Goal: Information Seeking & Learning: Check status

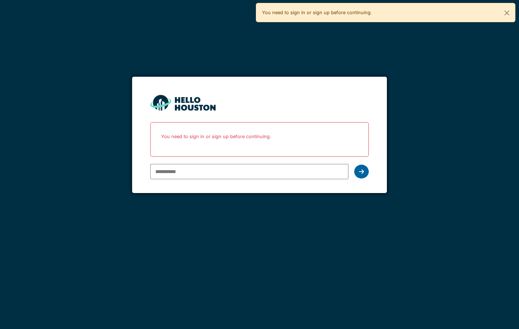
type input "**********"
drag, startPoint x: 364, startPoint y: 170, endPoint x: 329, endPoint y: 148, distance: 40.5
click at [360, 169] on div at bounding box center [362, 172] width 15 height 14
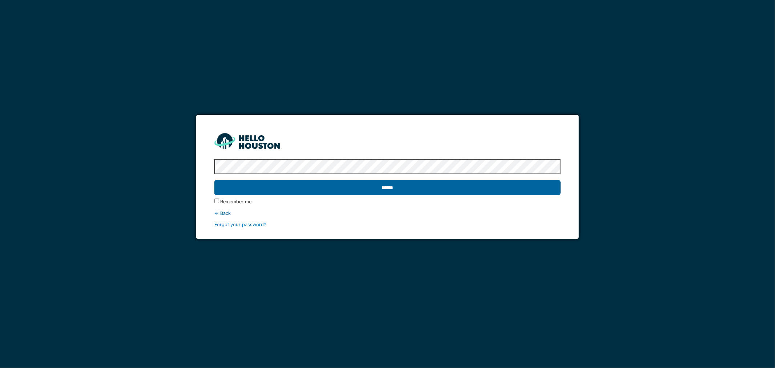
click at [293, 187] on input "******" at bounding box center [387, 187] width 347 height 15
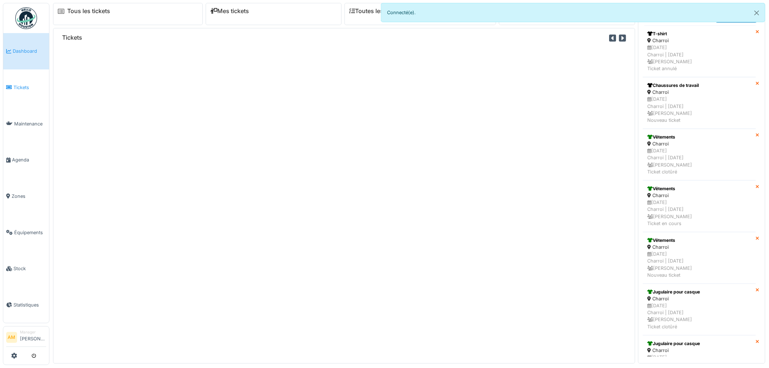
click at [27, 84] on span "Tickets" at bounding box center [29, 87] width 33 height 7
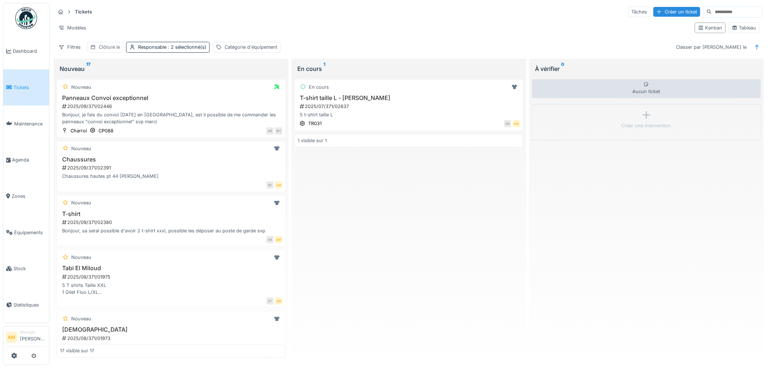
click at [102, 49] on div "Clôturé le" at bounding box center [109, 47] width 21 height 7
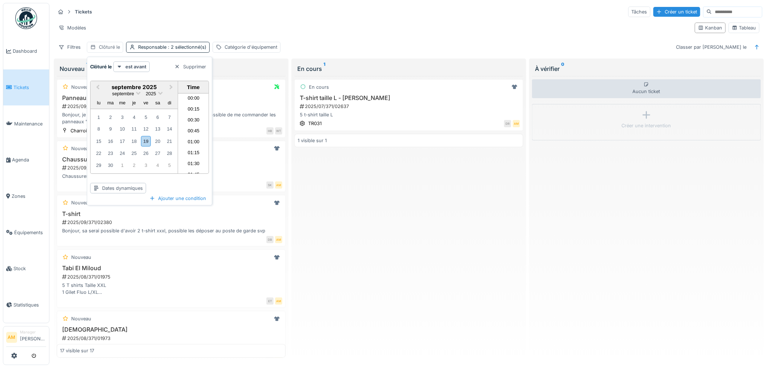
scroll to position [369, 0]
click at [97, 88] on button "Previous Month" at bounding box center [97, 88] width 12 height 12
click at [147, 118] on div "1" at bounding box center [146, 117] width 10 height 10
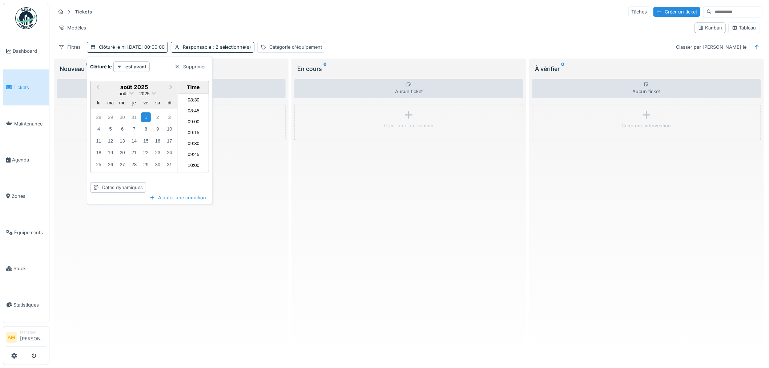
click at [332, 217] on div "Aucun ticket Créer une intervention" at bounding box center [408, 217] width 229 height 282
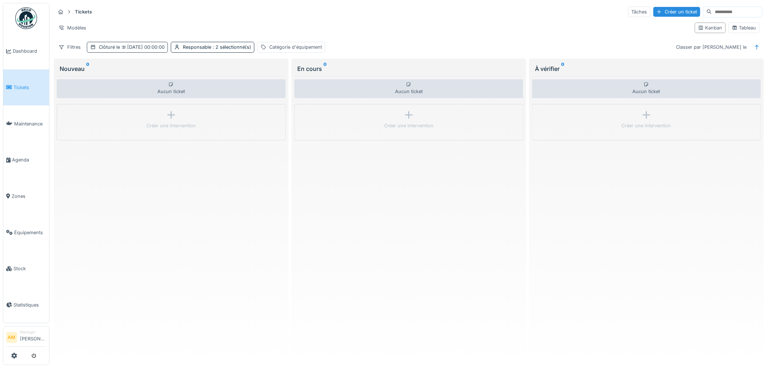
click at [156, 49] on span "01/08/2025 00:00:00" at bounding box center [142, 46] width 45 height 5
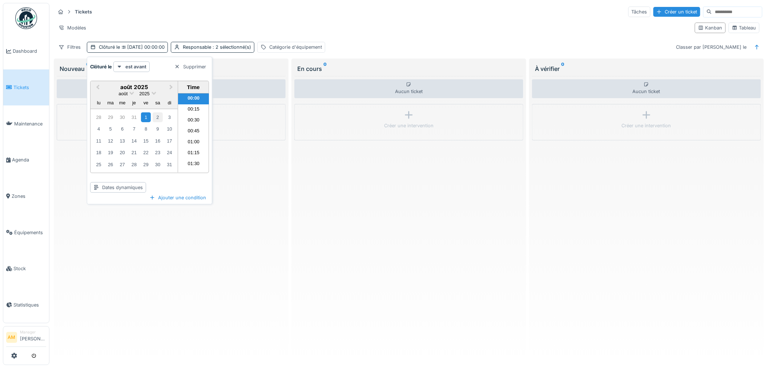
click at [158, 116] on div "2" at bounding box center [158, 117] width 10 height 10
click at [153, 46] on span "02/08/2025 00:00:00" at bounding box center [142, 46] width 45 height 5
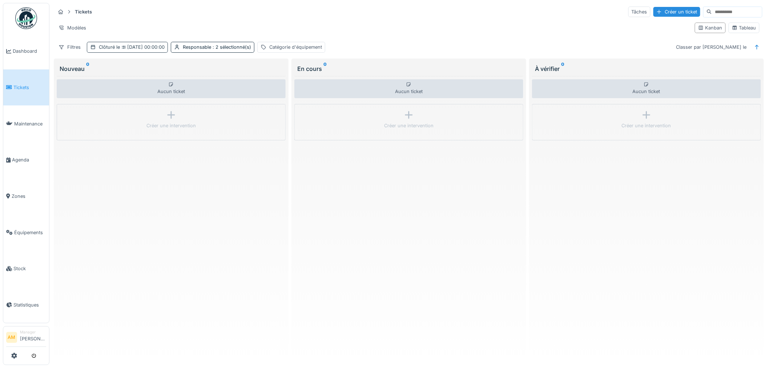
click at [102, 46] on div "Clôturé le 02/08/2025 00:00:00" at bounding box center [132, 47] width 66 height 7
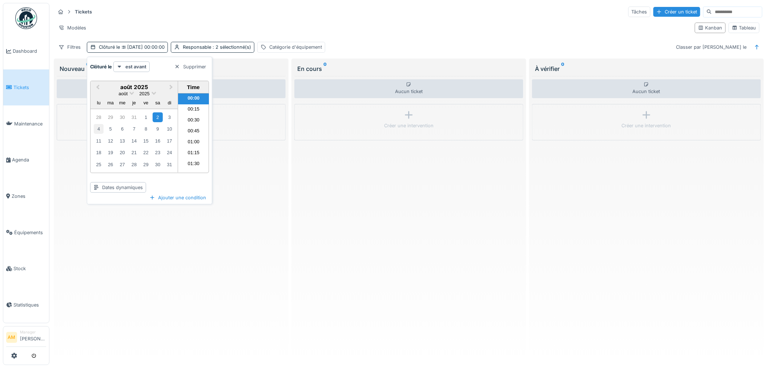
click at [98, 127] on div "4" at bounding box center [99, 129] width 10 height 10
click at [113, 126] on div "5" at bounding box center [111, 129] width 10 height 10
click at [122, 128] on div "6" at bounding box center [122, 129] width 10 height 10
click at [136, 128] on div "7" at bounding box center [134, 129] width 10 height 10
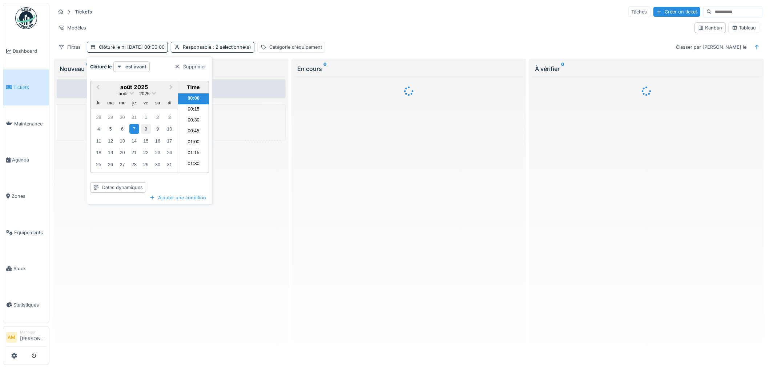
click at [146, 129] on div "8" at bounding box center [146, 129] width 10 height 10
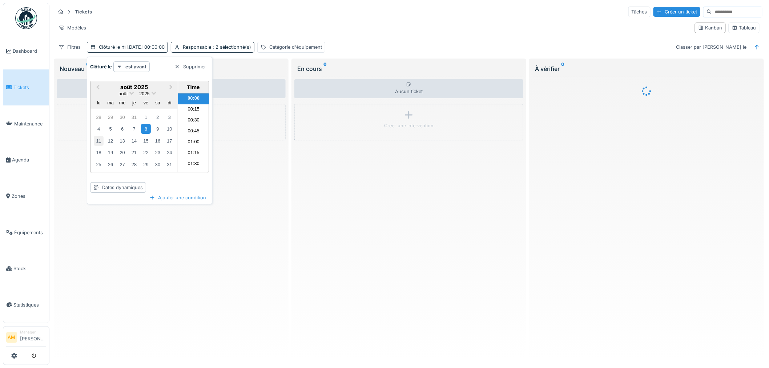
click at [102, 139] on div "11" at bounding box center [99, 141] width 10 height 10
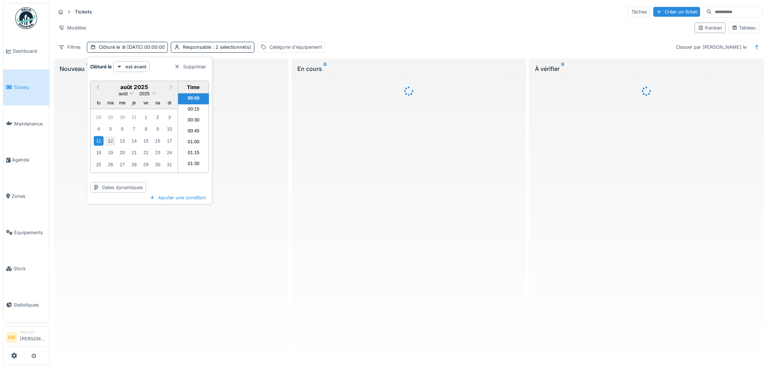
click at [113, 139] on div "12" at bounding box center [111, 141] width 10 height 10
click at [128, 141] on div "11 12 13 14 15 16 17" at bounding box center [134, 141] width 82 height 12
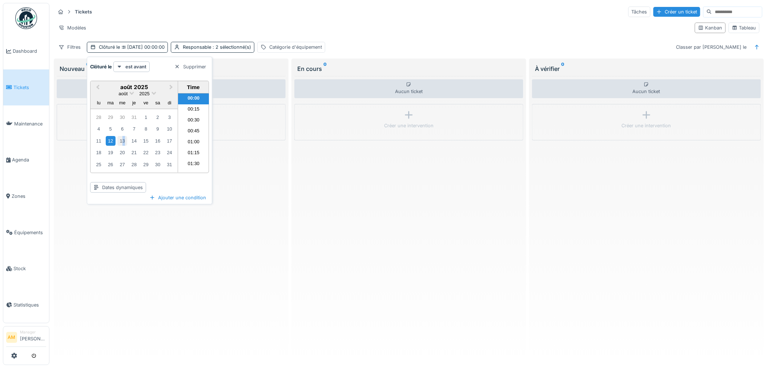
click at [124, 141] on div "13" at bounding box center [122, 141] width 10 height 10
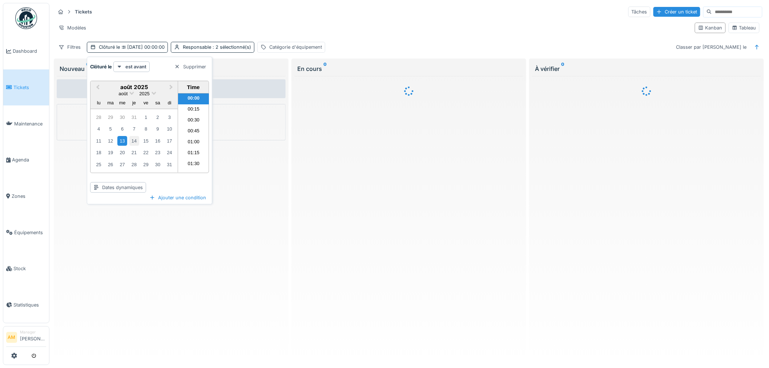
click at [134, 140] on div "14" at bounding box center [134, 141] width 10 height 10
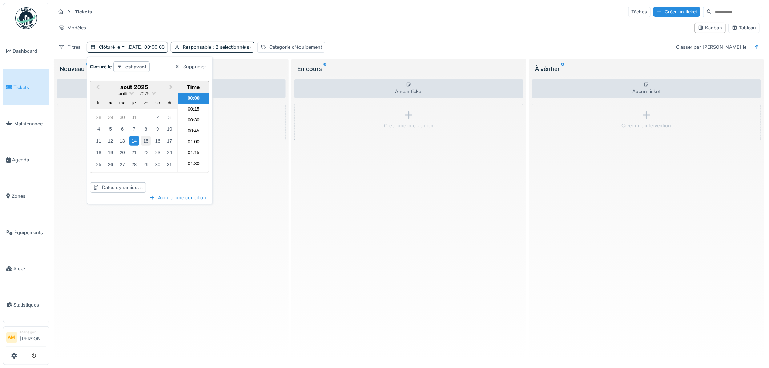
click at [143, 140] on div "15" at bounding box center [146, 141] width 10 height 10
click at [106, 151] on div "19" at bounding box center [111, 152] width 10 height 10
click at [101, 151] on div "18" at bounding box center [99, 152] width 10 height 10
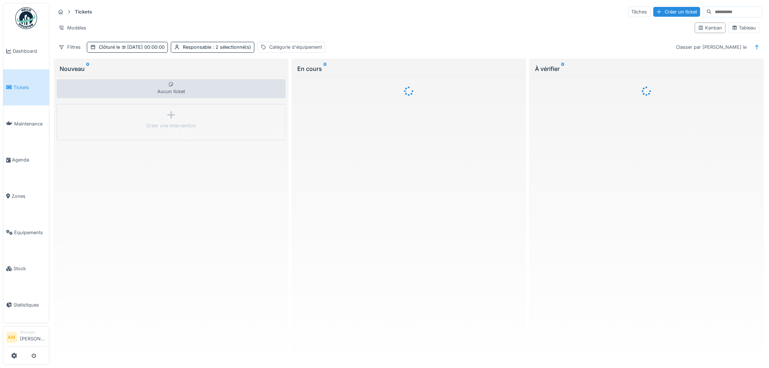
click at [154, 37] on div "Tickets Tâches Créer un ticket Modèles Kanban Tableau Filtres Clôturé le 18/08/…" at bounding box center [408, 29] width 713 height 53
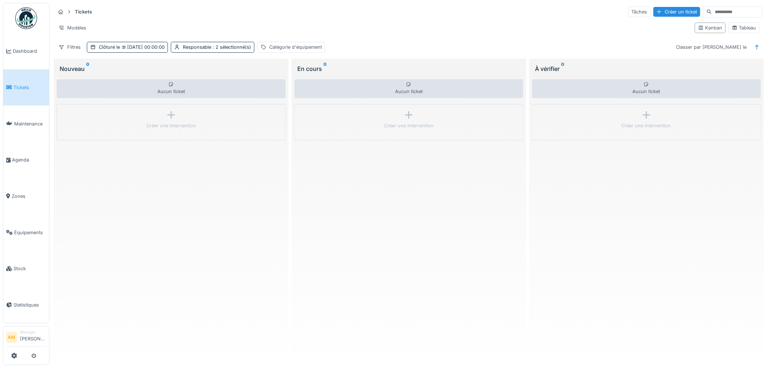
click at [158, 29] on div "Modèles" at bounding box center [372, 28] width 634 height 11
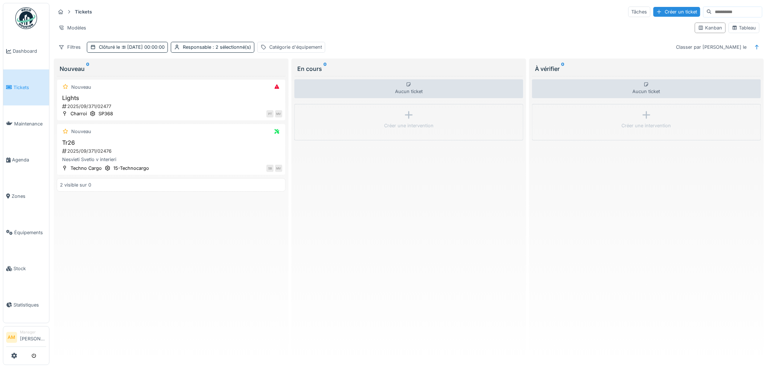
drag, startPoint x: 350, startPoint y: 273, endPoint x: 348, endPoint y: 267, distance: 5.9
click at [350, 272] on div "Aucun ticket Créer une intervention" at bounding box center [408, 217] width 229 height 282
click at [26, 229] on span "Équipements" at bounding box center [30, 232] width 32 height 7
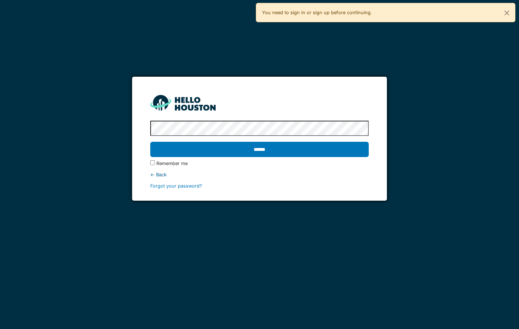
click at [246, 146] on input "******" at bounding box center [259, 149] width 219 height 15
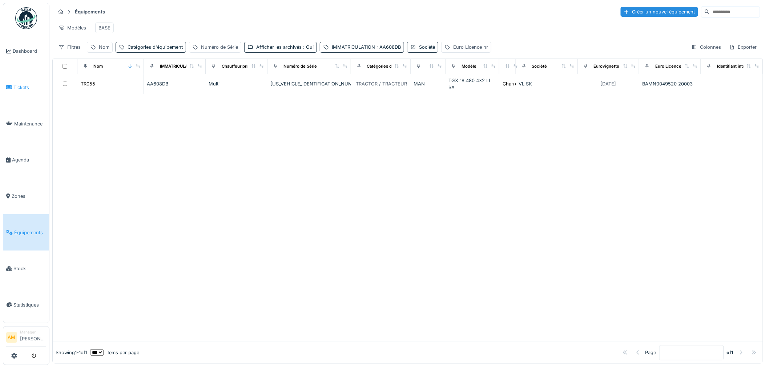
click at [35, 85] on span "Tickets" at bounding box center [29, 87] width 33 height 7
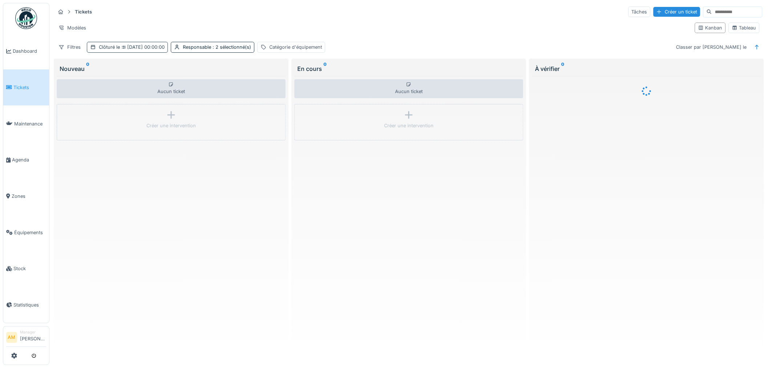
click at [122, 50] on div "Clôturé le 18/08/2025 00:00:00" at bounding box center [132, 47] width 66 height 7
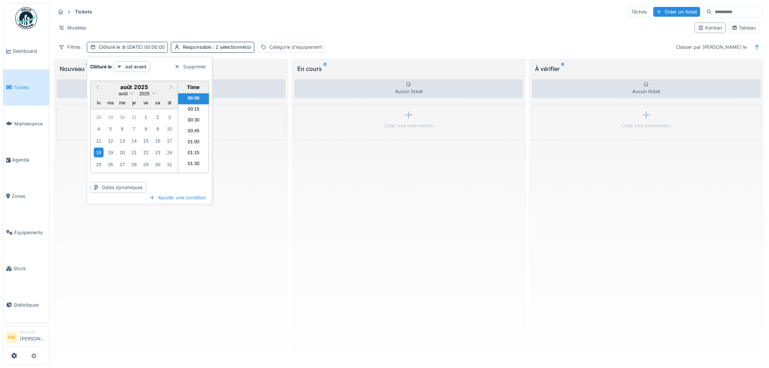
click at [119, 47] on div "Clôturé le 18/08/2025 00:00:00" at bounding box center [132, 47] width 66 height 7
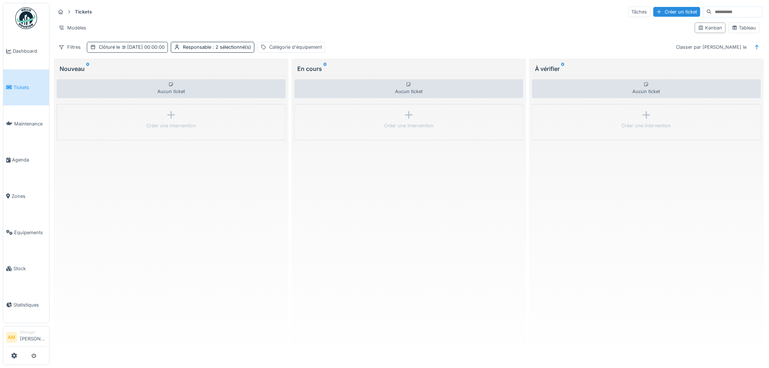
click at [120, 46] on div "Clôturé le 18/08/2025 00:00:00" at bounding box center [132, 47] width 66 height 7
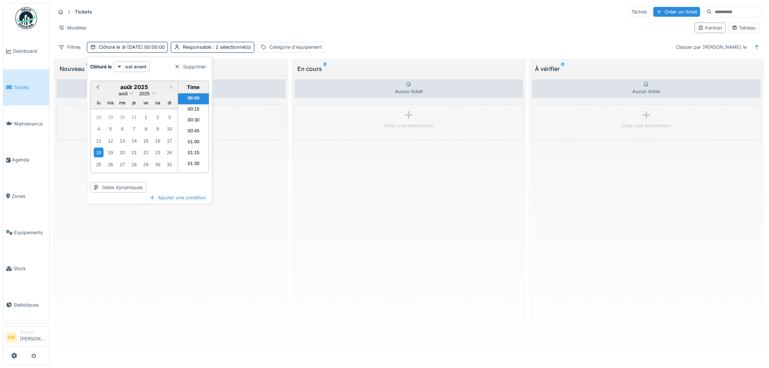
click at [100, 88] on button "Previous Month" at bounding box center [97, 88] width 12 height 12
click at [169, 88] on button "Next Month" at bounding box center [172, 88] width 12 height 12
drag, startPoint x: 148, startPoint y: 116, endPoint x: 143, endPoint y: 121, distance: 6.9
click at [148, 116] on div "1" at bounding box center [146, 117] width 10 height 10
click at [168, 161] on div "31" at bounding box center [170, 164] width 10 height 10
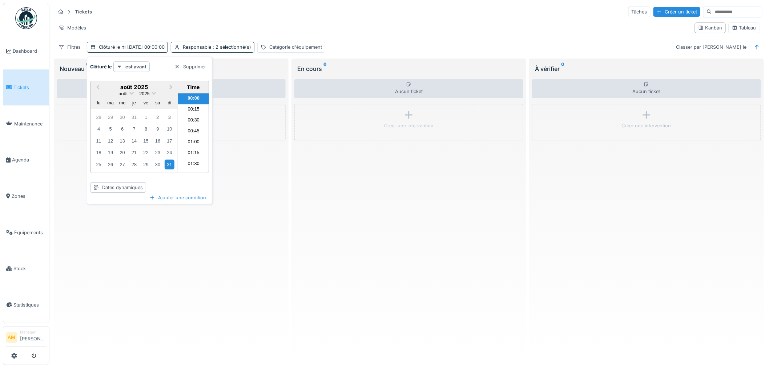
click at [240, 17] on div "Tickets Tâches Créer un ticket" at bounding box center [408, 12] width 707 height 12
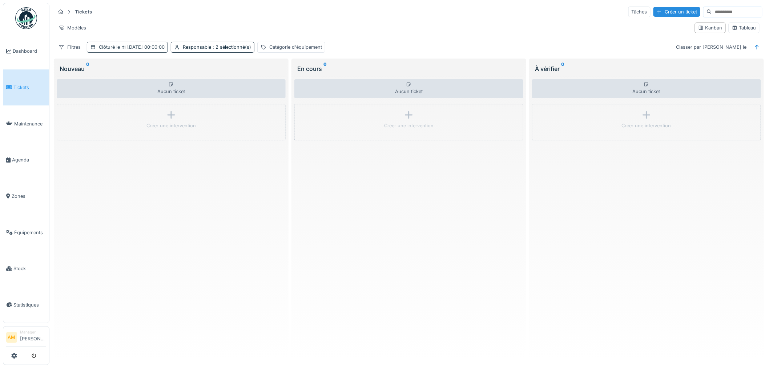
click at [132, 49] on span "31/08/2025 00:00:00" at bounding box center [142, 46] width 45 height 5
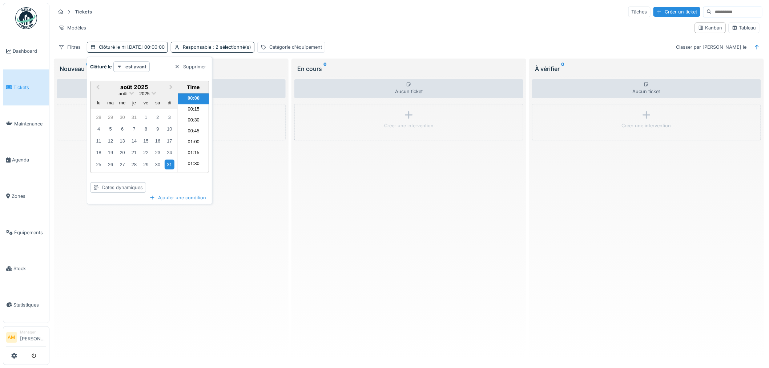
drag, startPoint x: 132, startPoint y: 49, endPoint x: 119, endPoint y: 186, distance: 137.6
click at [117, 189] on div "Dates dynamiques" at bounding box center [118, 187] width 56 height 11
click at [115, 286] on div "Le mois prochain" at bounding box center [118, 289] width 52 height 11
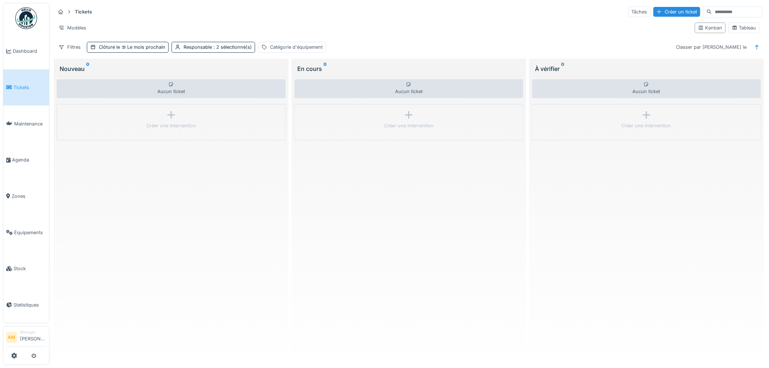
click at [158, 23] on div "Modèles" at bounding box center [372, 28] width 634 height 11
click at [130, 44] on span "Le mois prochain" at bounding box center [142, 46] width 45 height 5
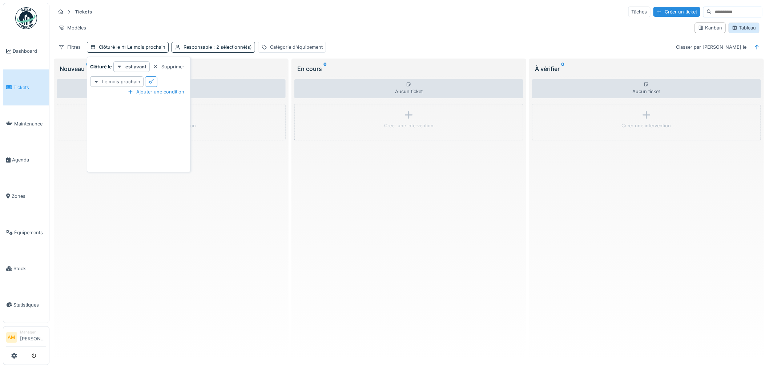
click at [732, 25] on icon at bounding box center [735, 27] width 6 height 5
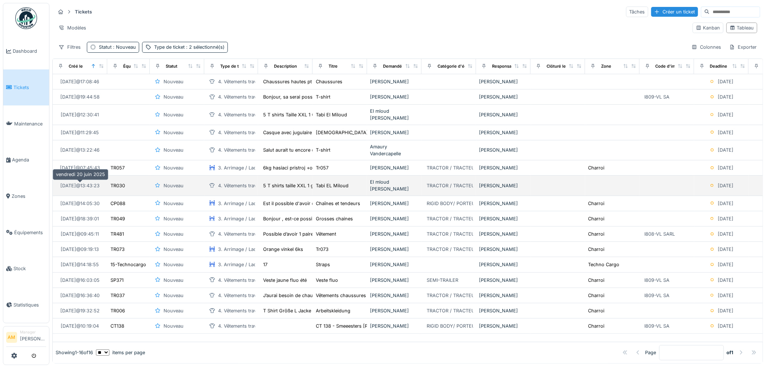
scroll to position [0, 0]
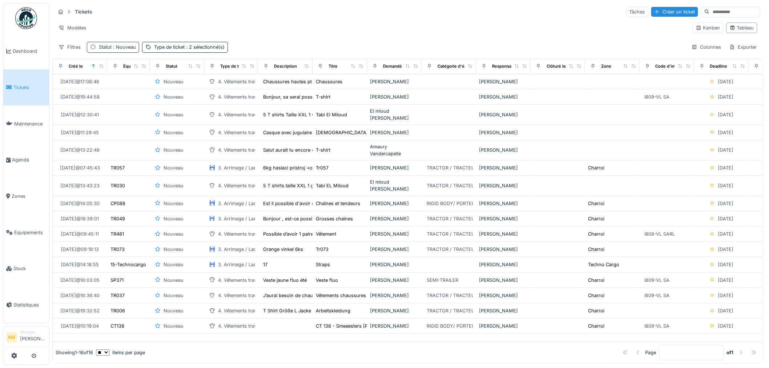
click at [125, 50] on span ": Nouveau" at bounding box center [124, 46] width 24 height 5
click at [158, 84] on icon at bounding box center [156, 82] width 6 height 5
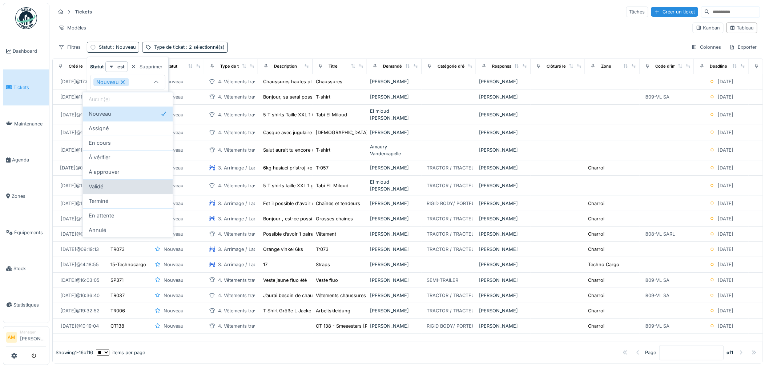
click at [126, 198] on div "Terminé" at bounding box center [128, 201] width 78 height 8
type input "**********"
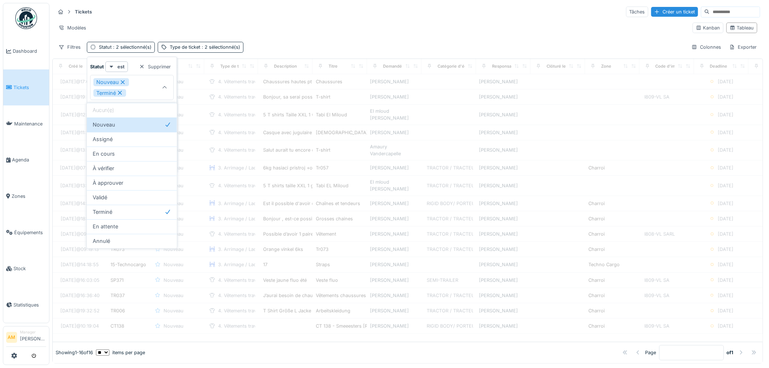
click at [288, 3] on div "Tickets Tâches Créer un ticket Modèles Kanban Tableau Filtres Statut : 2 sélect…" at bounding box center [407, 29] width 711 height 53
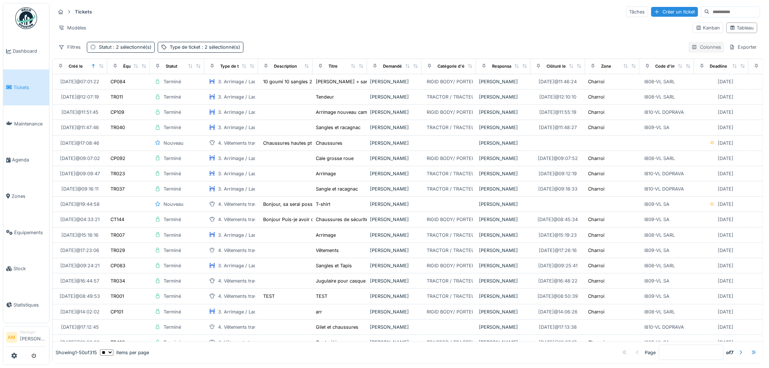
click at [704, 49] on div "Colonnes" at bounding box center [706, 47] width 36 height 11
click at [347, 28] on div "Modèles" at bounding box center [370, 28] width 631 height 11
click at [701, 46] on div "Colonnes" at bounding box center [706, 47] width 36 height 11
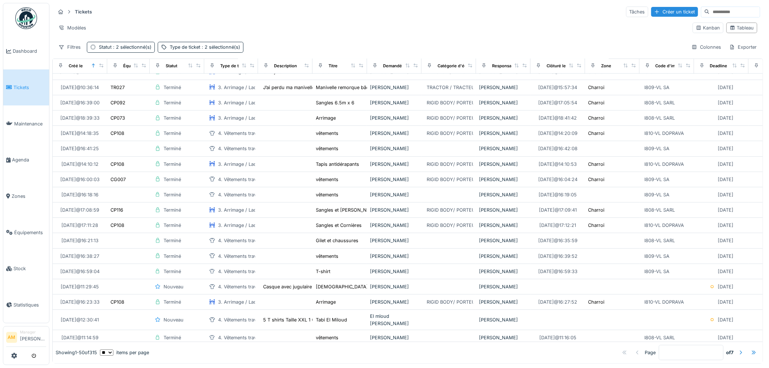
scroll to position [484, 0]
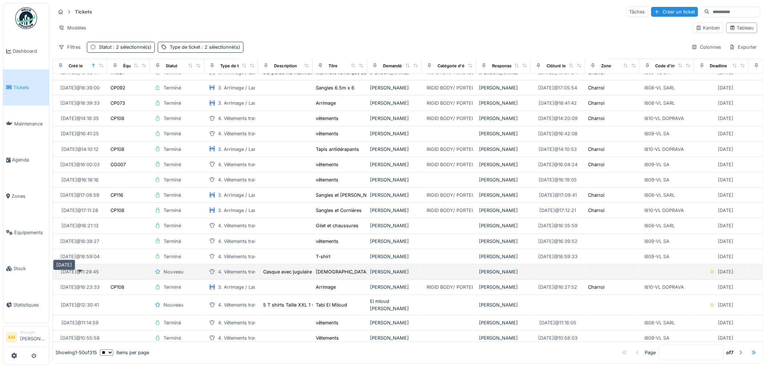
click at [99, 274] on div "06/08/2025 @ 11:29:45" at bounding box center [80, 271] width 38 height 7
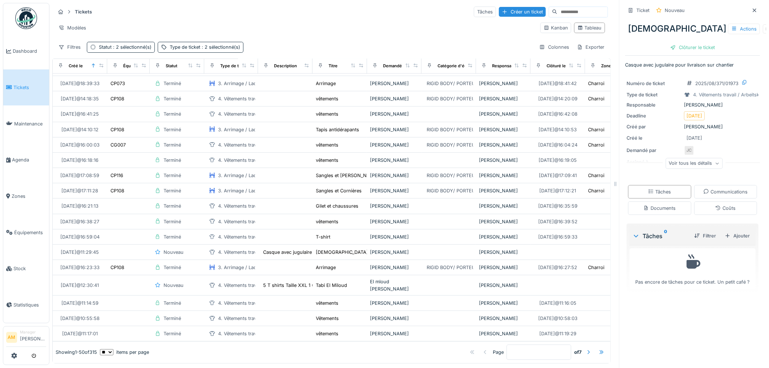
scroll to position [522, 0]
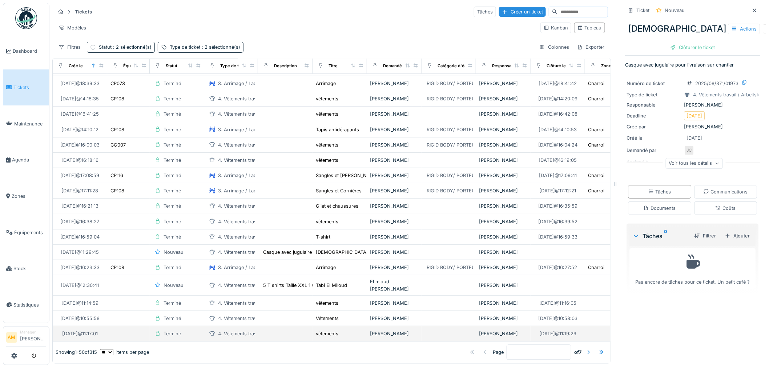
click at [388, 330] on div "Walter Tombou" at bounding box center [394, 333] width 49 height 7
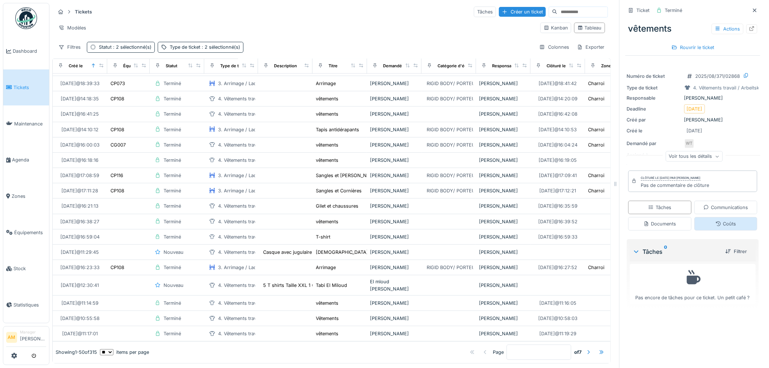
click at [716, 220] on div "Coûts" at bounding box center [725, 223] width 20 height 7
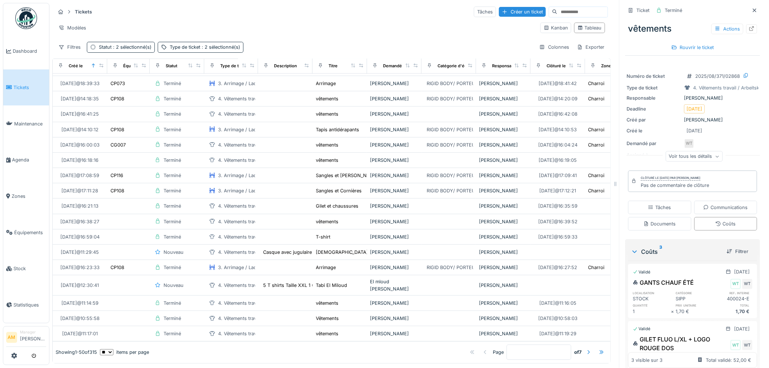
click at [746, 24] on div at bounding box center [751, 28] width 11 height 9
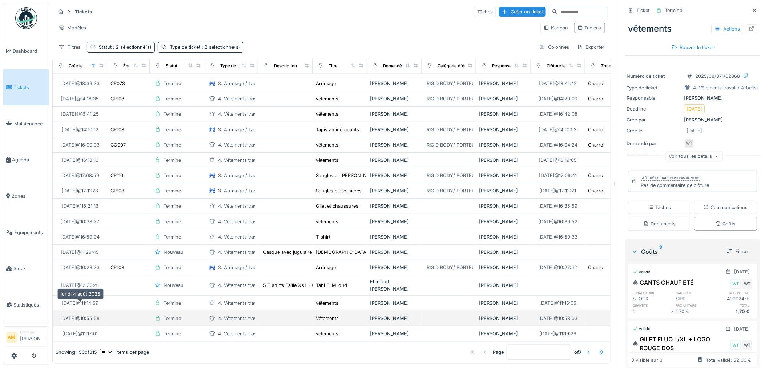
click at [78, 315] on div "04/08/2025 @ 10:55:58" at bounding box center [79, 318] width 39 height 7
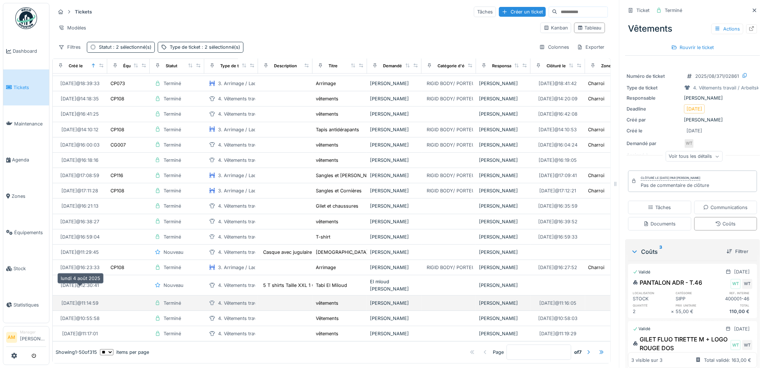
click at [80, 299] on div "04/08/2025 @ 11:14:59" at bounding box center [79, 302] width 37 height 7
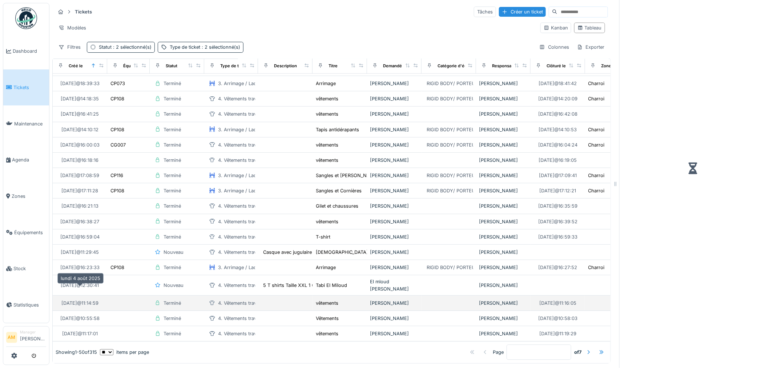
click at [76, 299] on div "04/08/2025 @ 11:14:59" at bounding box center [79, 302] width 37 height 7
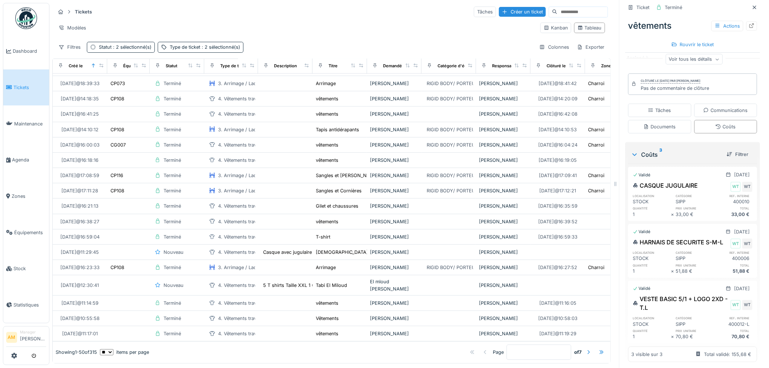
scroll to position [110, 0]
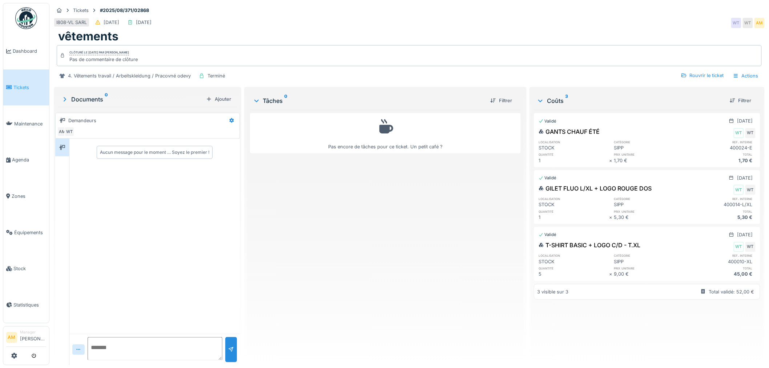
scroll to position [6, 0]
